Goal: Transaction & Acquisition: Purchase product/service

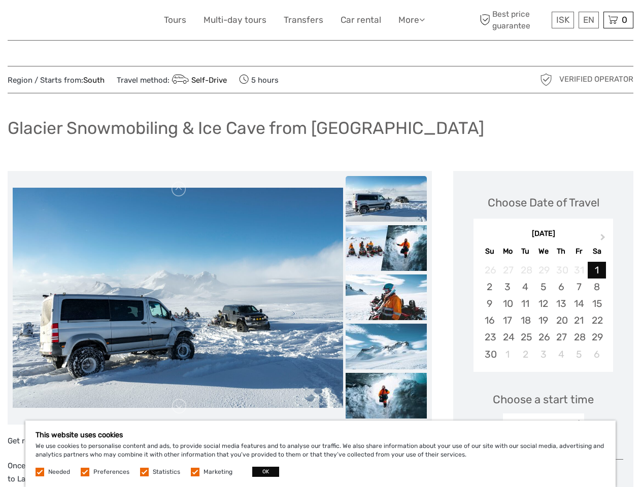
click at [411, 20] on link "More" at bounding box center [412, 20] width 26 height 15
click at [423, 19] on icon at bounding box center [422, 19] width 6 height 9
click at [563, 20] on span "ISK" at bounding box center [562, 20] width 13 height 10
click at [588, 20] on div "EN English Español Deutsch" at bounding box center [589, 20] width 20 height 17
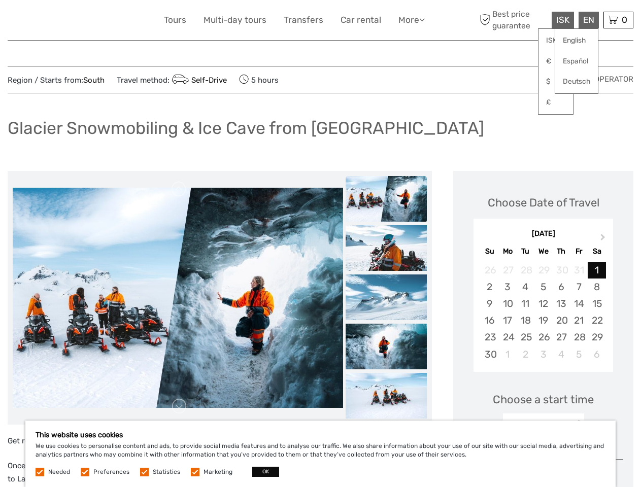
click at [618, 20] on div "0 Items Total 0 ISK Checkout The shopping cart is empty." at bounding box center [619, 20] width 30 height 17
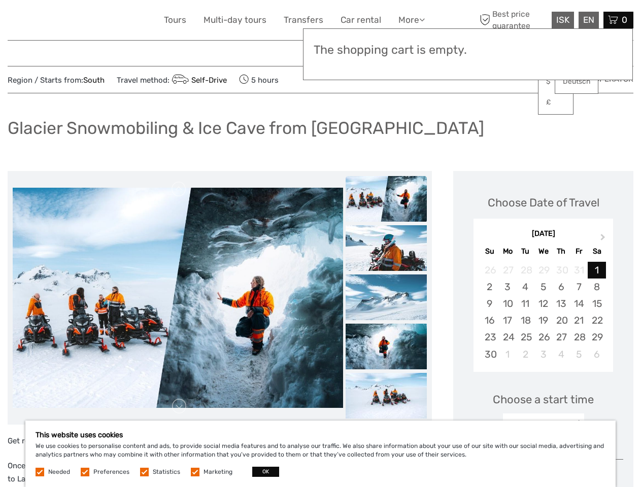
click at [178, 298] on img at bounding box center [178, 298] width 331 height 220
click at [179, 189] on link at bounding box center [179, 189] width 16 height 16
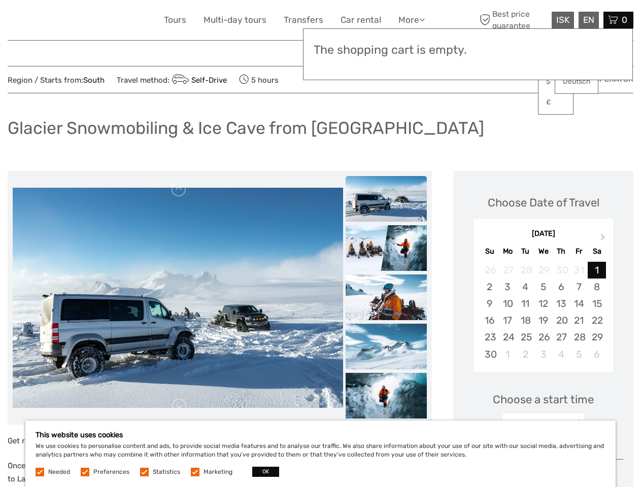
click at [179, 407] on link at bounding box center [179, 407] width 16 height 16
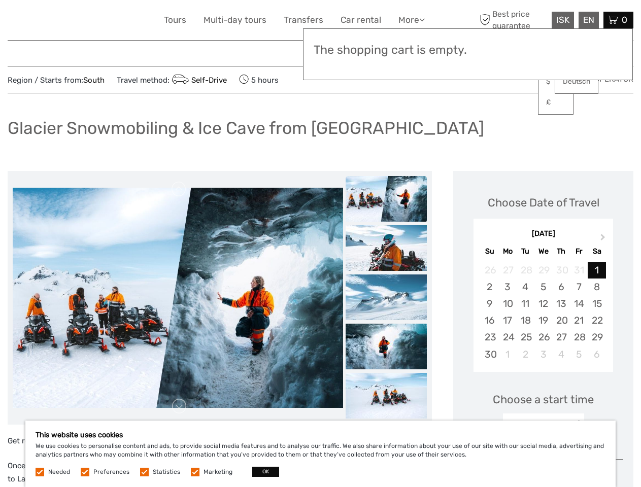
click at [386, 199] on img at bounding box center [386, 199] width 81 height 46
click at [386, 248] on img at bounding box center [386, 248] width 81 height 46
